Goal: Navigation & Orientation: Find specific page/section

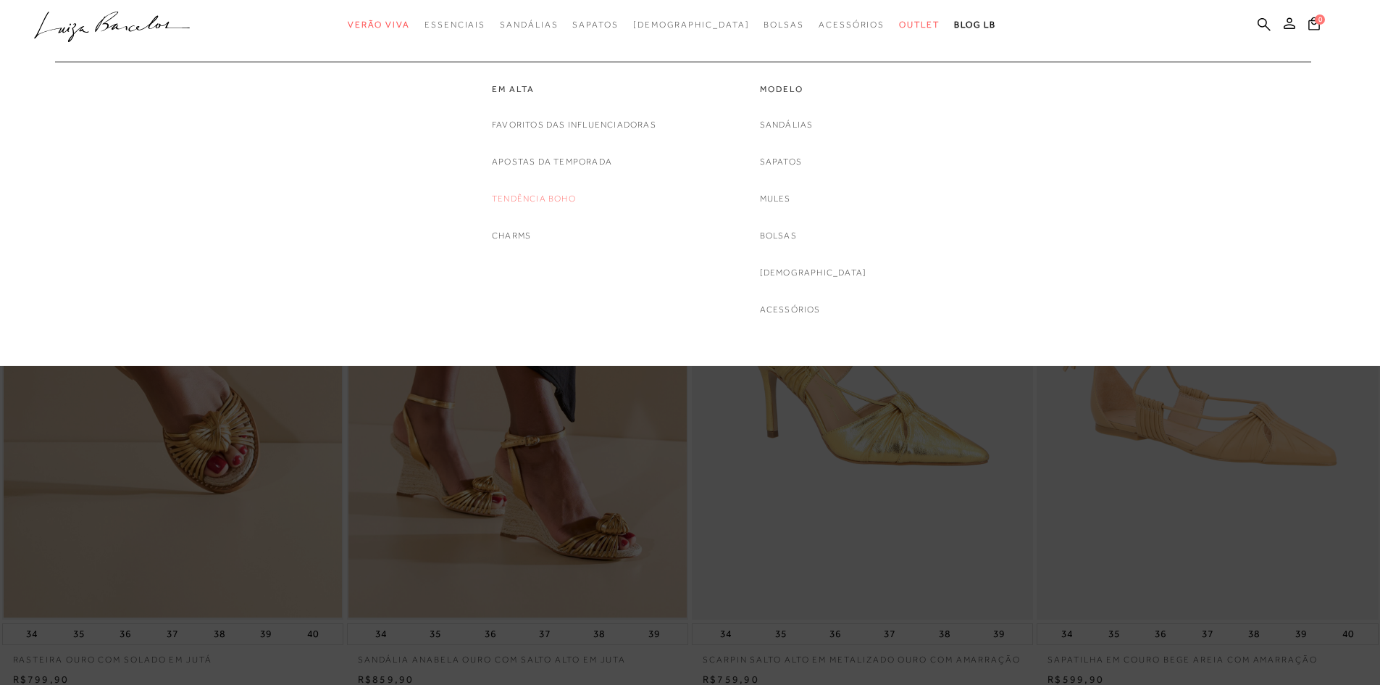
click at [574, 201] on link "Tendência Boho" at bounding box center [534, 198] width 84 height 15
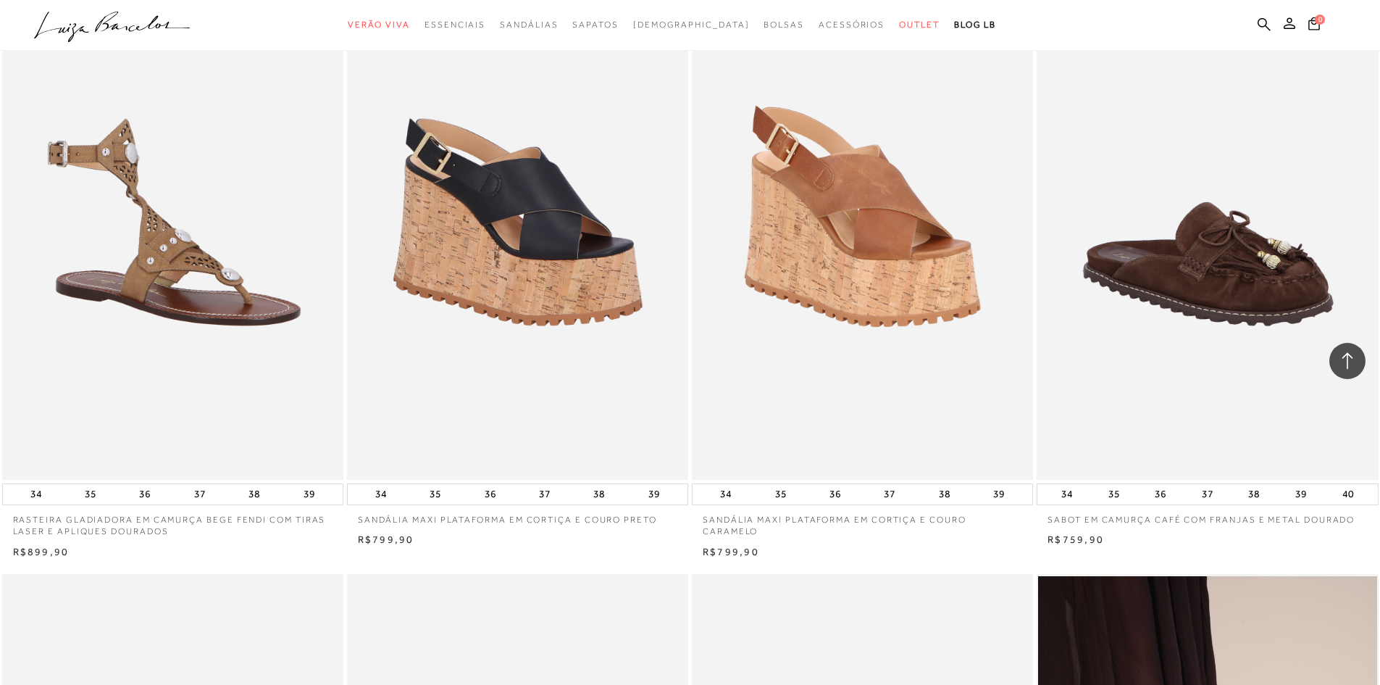
scroll to position [1376, 0]
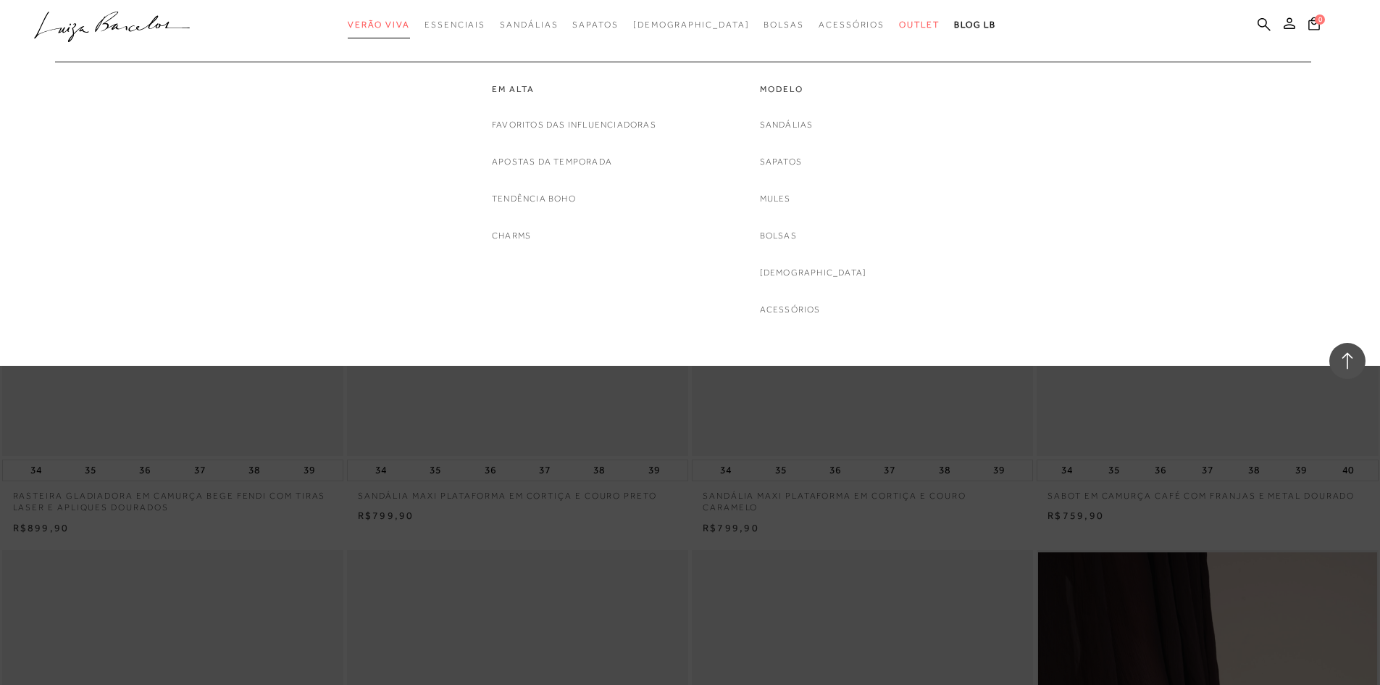
click at [410, 20] on span "Verão Viva" at bounding box center [379, 25] width 62 height 10
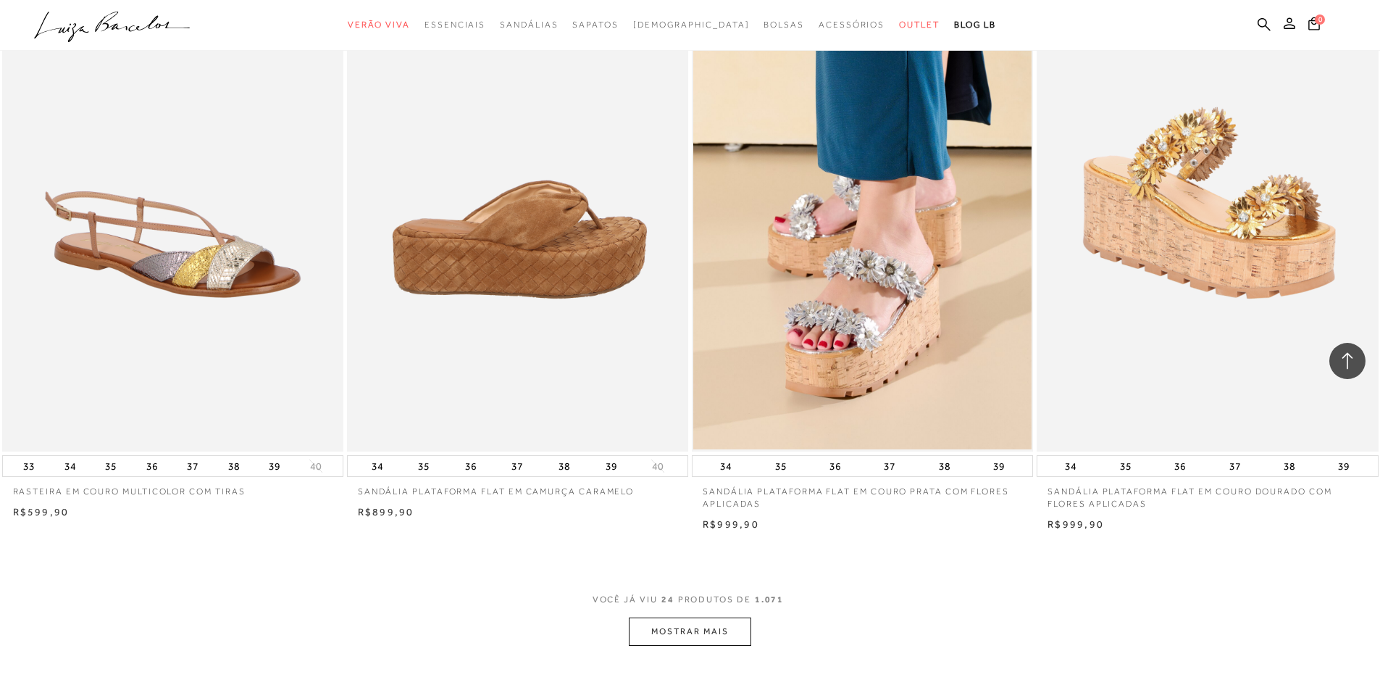
scroll to position [3333, 0]
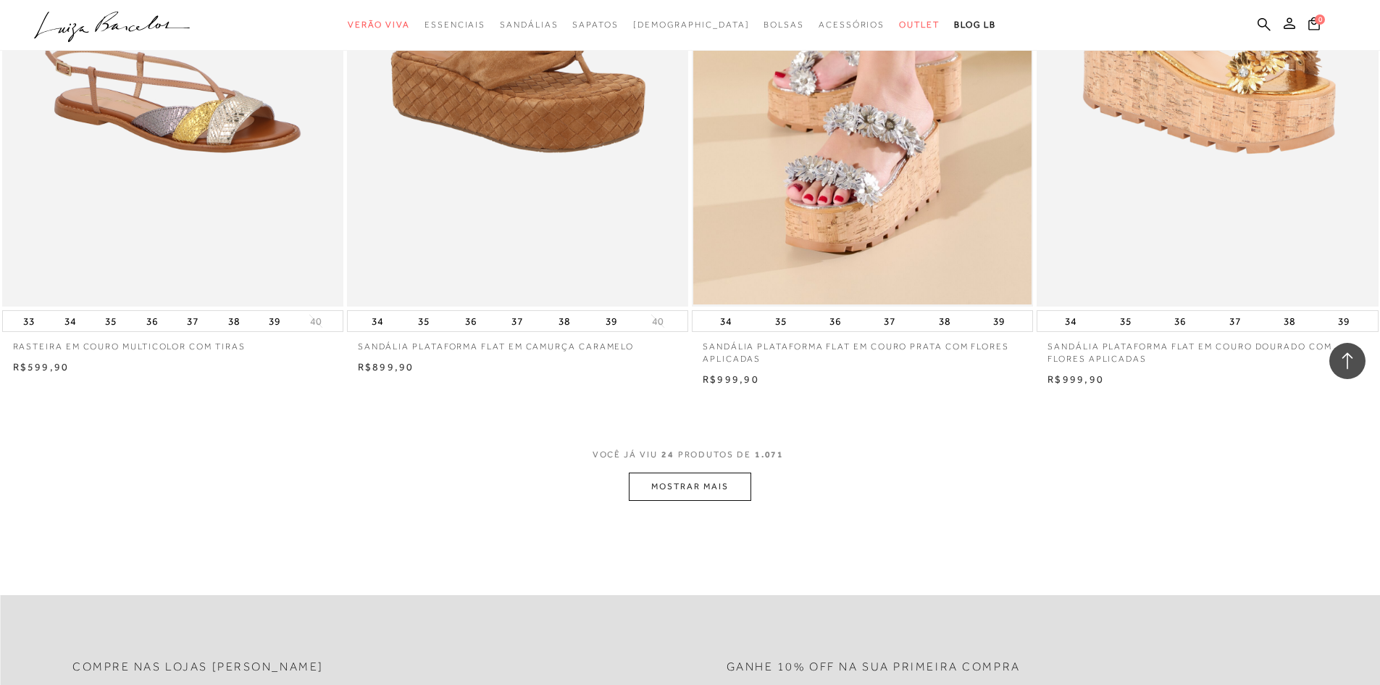
click at [738, 497] on button "MOSTRAR MAIS" at bounding box center [690, 486] width 122 height 28
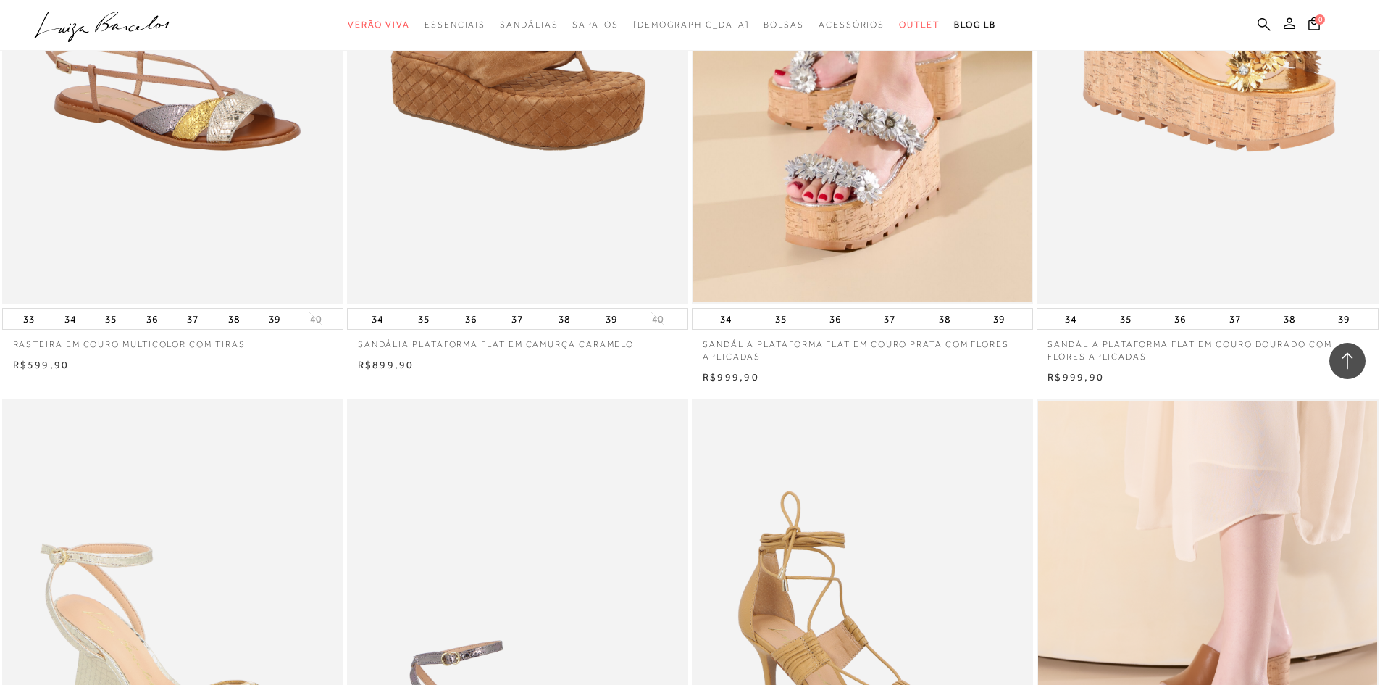
scroll to position [3188, 0]
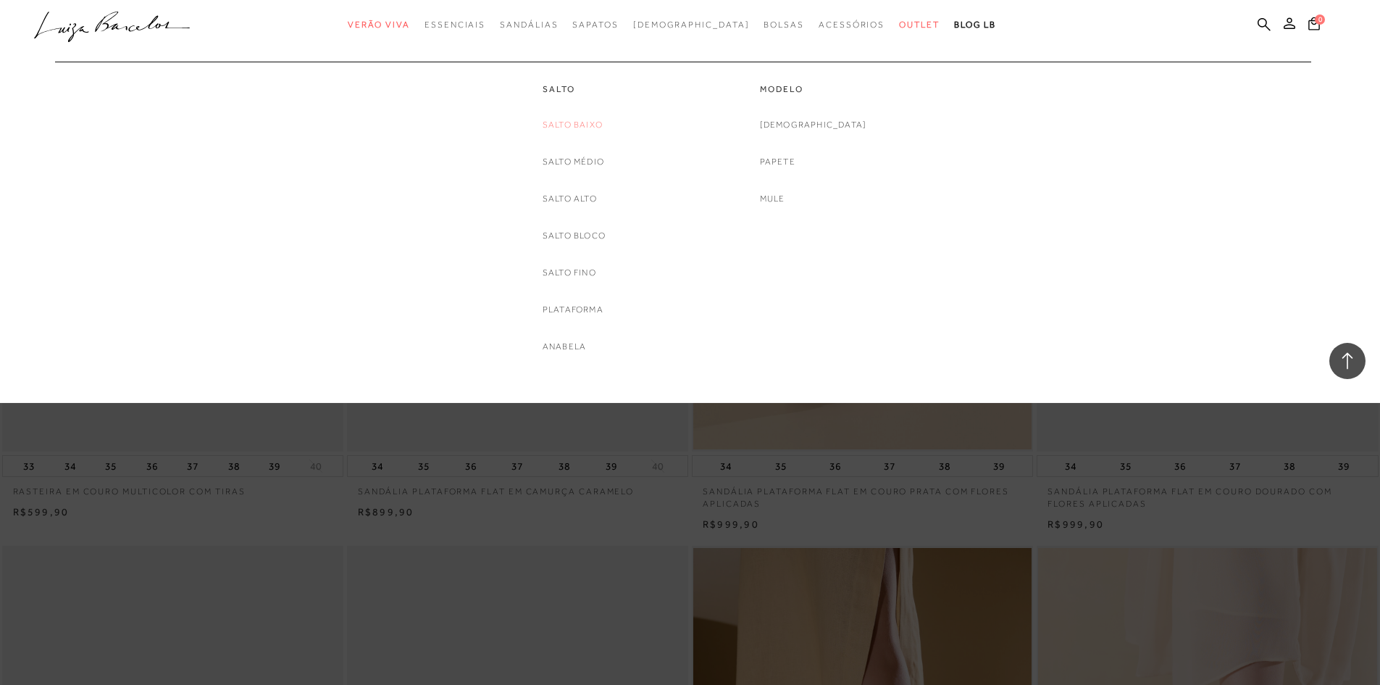
click at [582, 121] on link "Salto Baixo" at bounding box center [573, 124] width 60 height 15
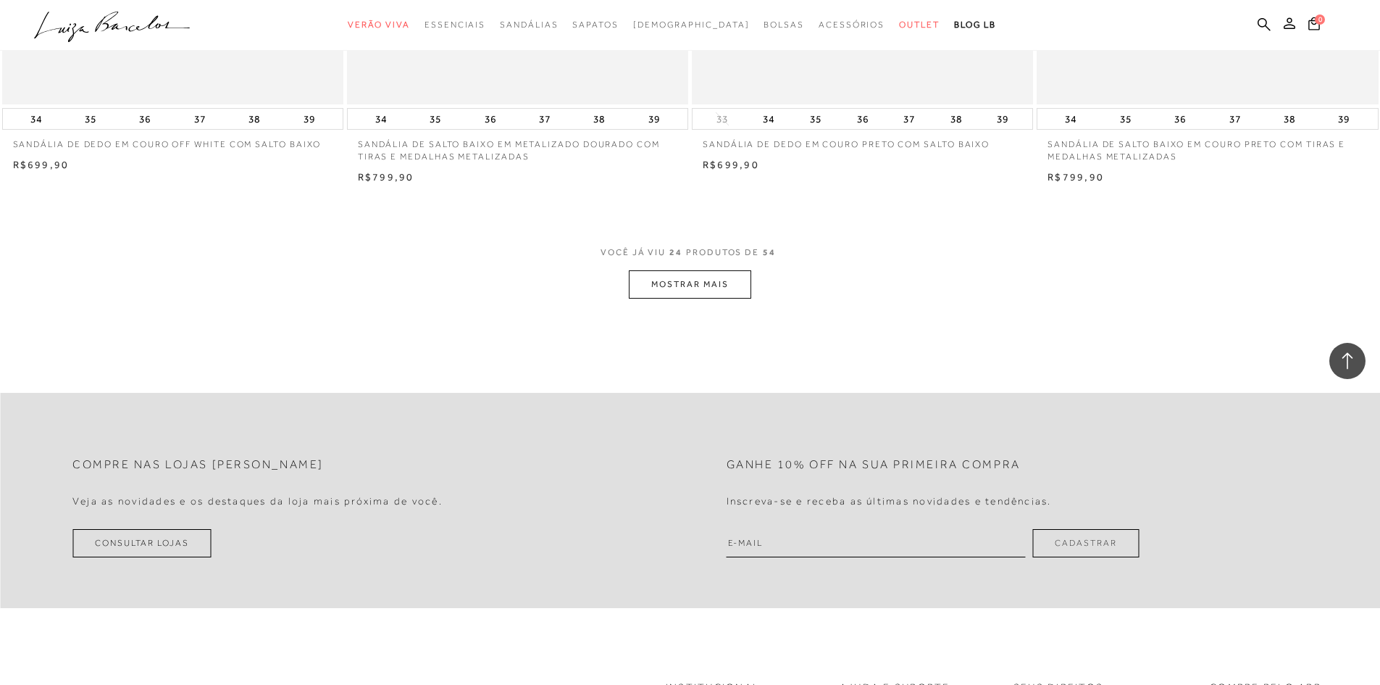
scroll to position [3550, 0]
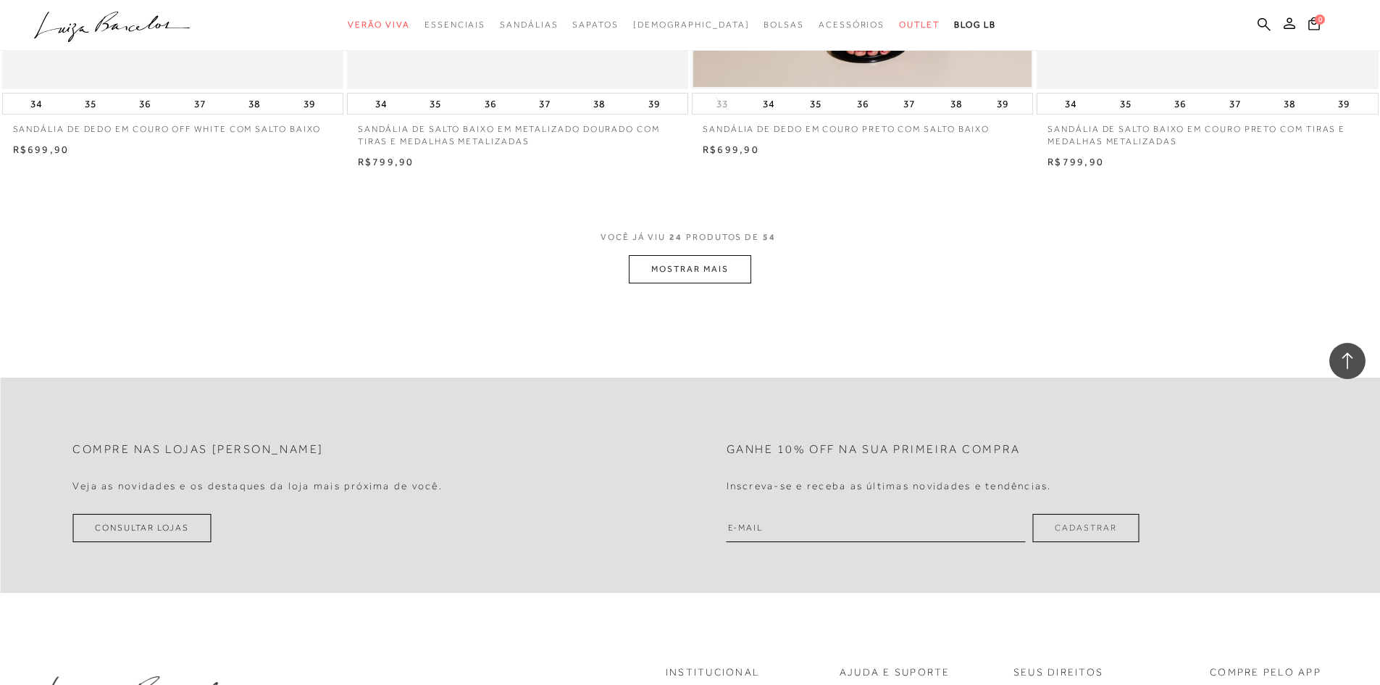
click at [716, 274] on button "MOSTRAR MAIS" at bounding box center [690, 269] width 122 height 28
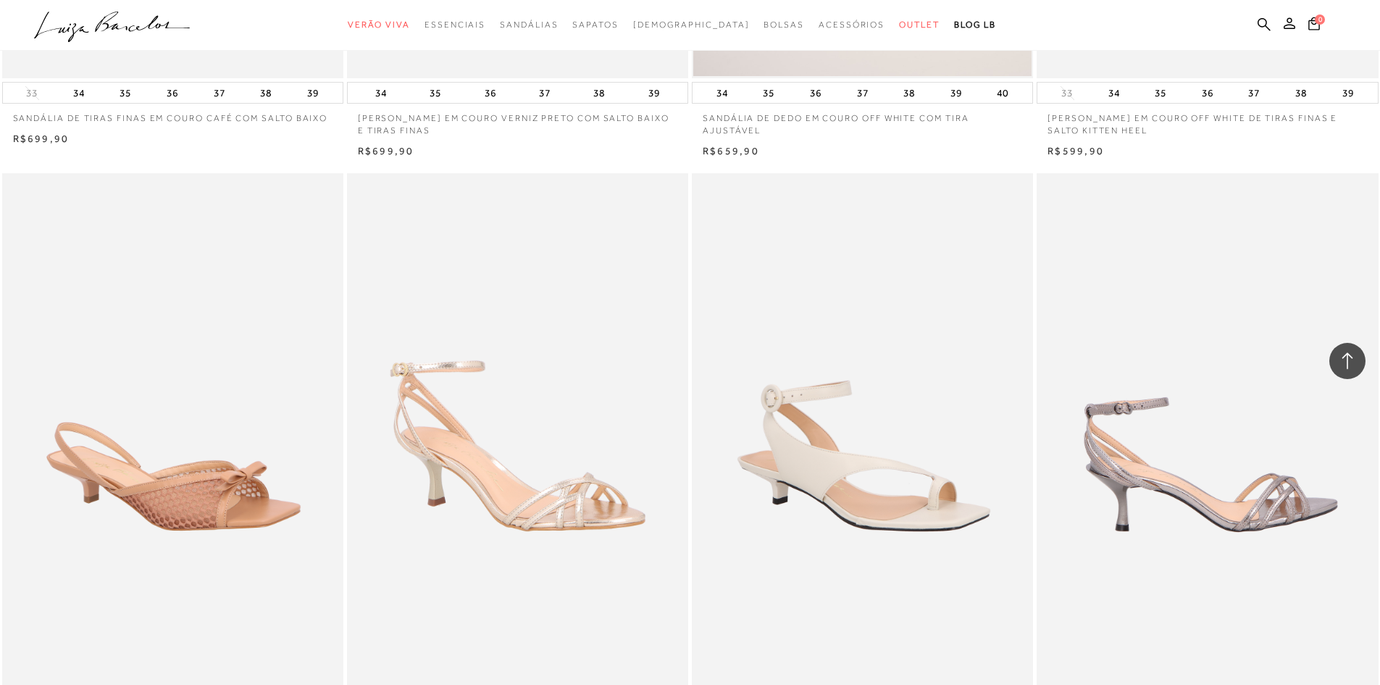
scroll to position [6810, 0]
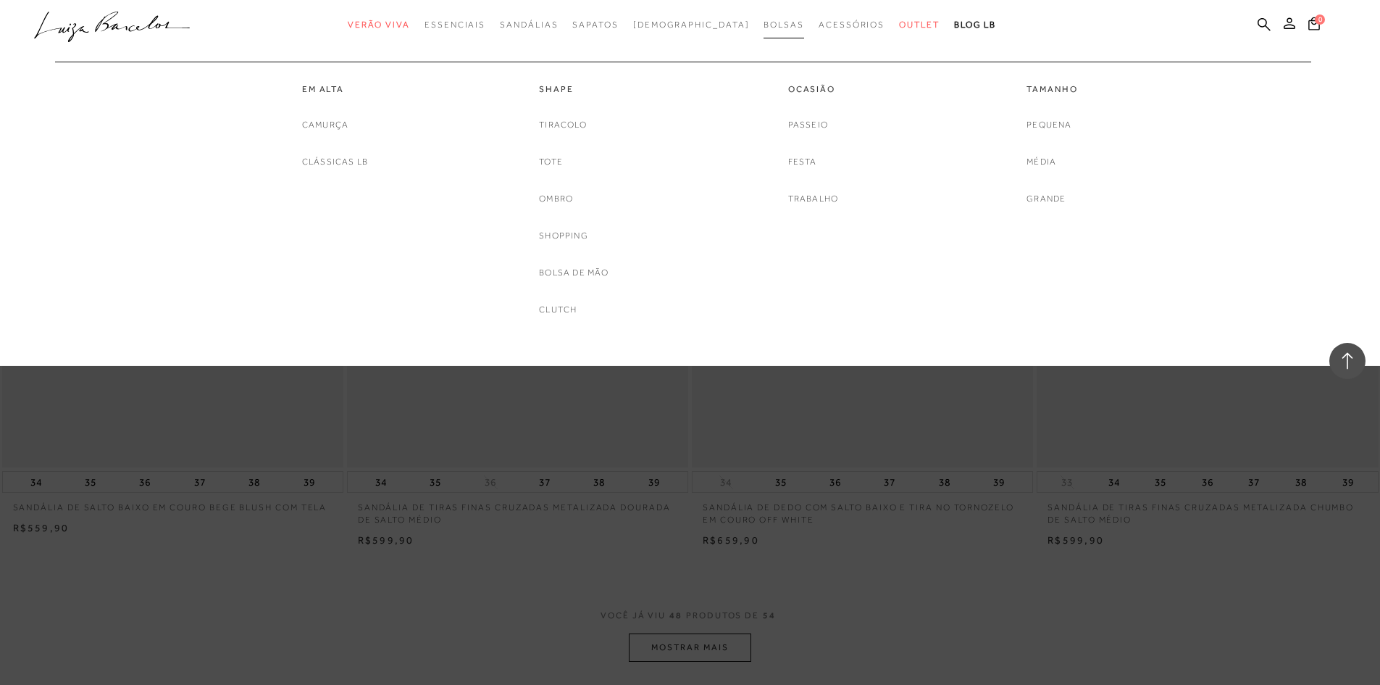
click at [764, 22] on span "Bolsas" at bounding box center [784, 25] width 41 height 10
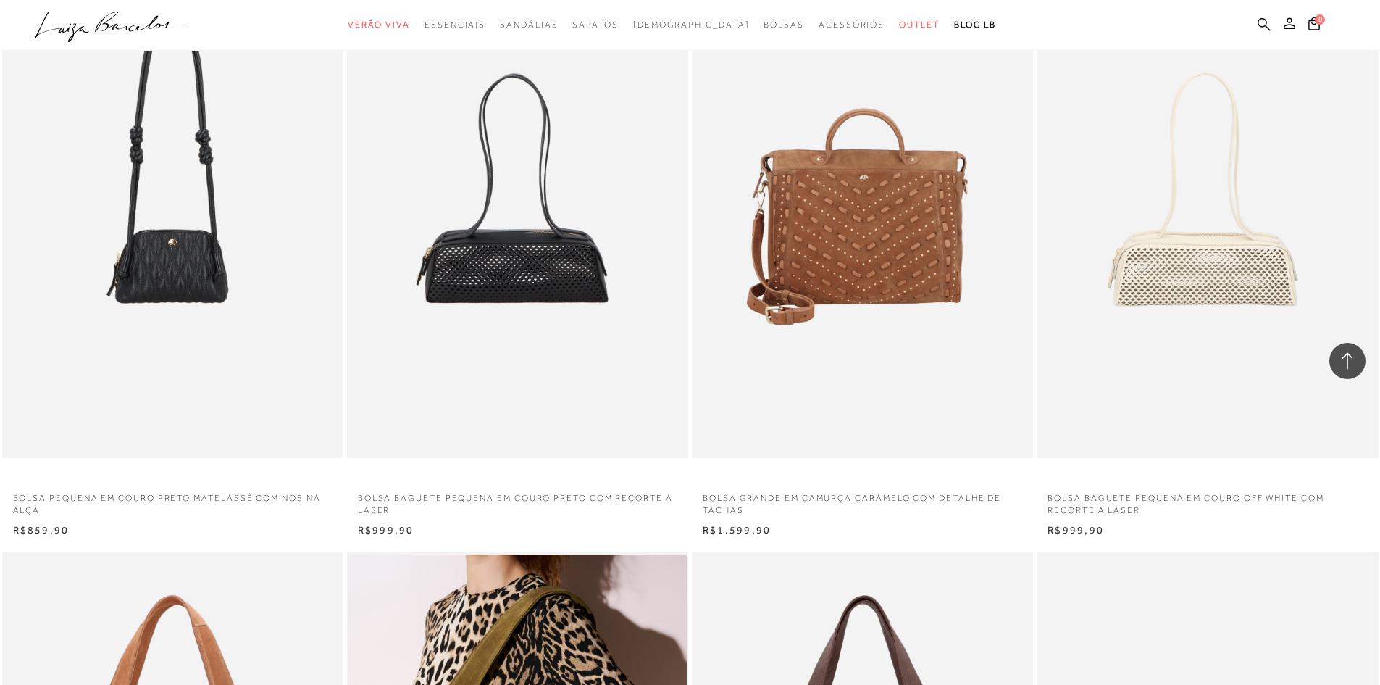
scroll to position [2681, 0]
